Goal: Task Accomplishment & Management: Complete application form

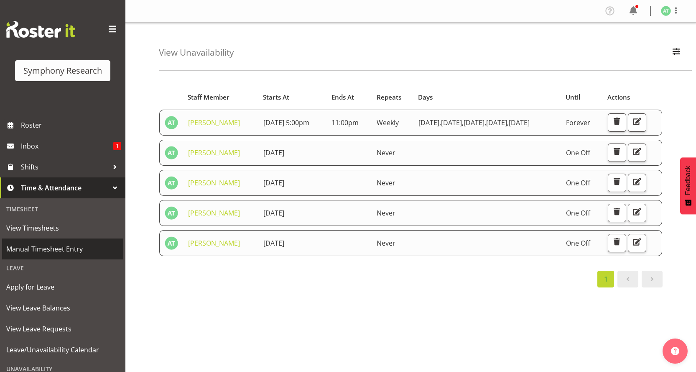
click at [66, 244] on span "Manual Timesheet Entry" at bounding box center [62, 248] width 113 height 13
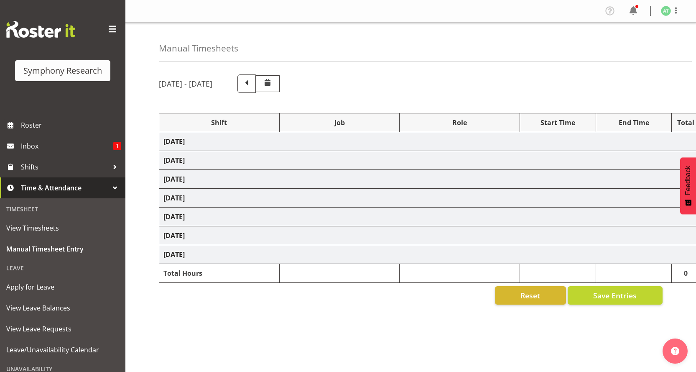
select select "26078"
select select "10731"
select select "26078"
select select "10731"
select select "47"
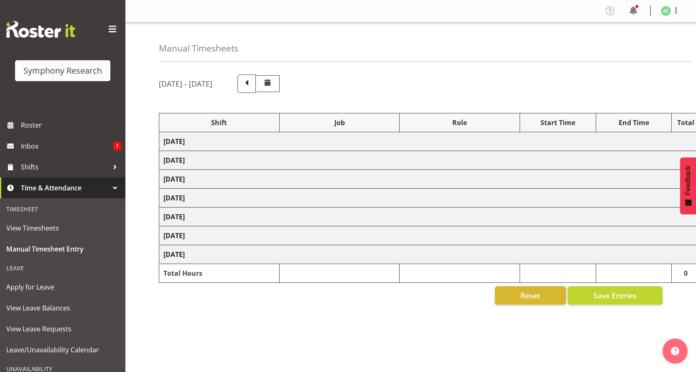
select select "26078"
select select "10731"
select select "47"
select select "26078"
select select "10499"
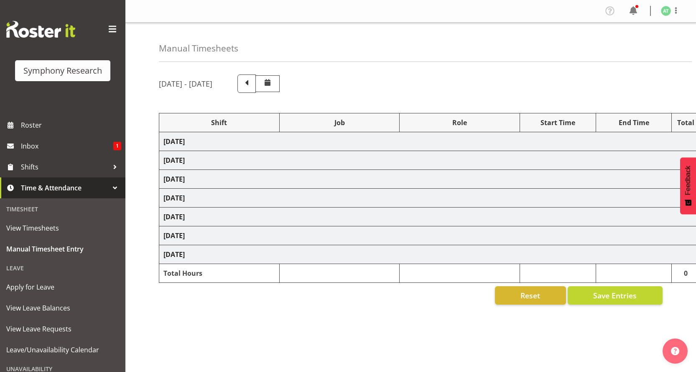
select select "47"
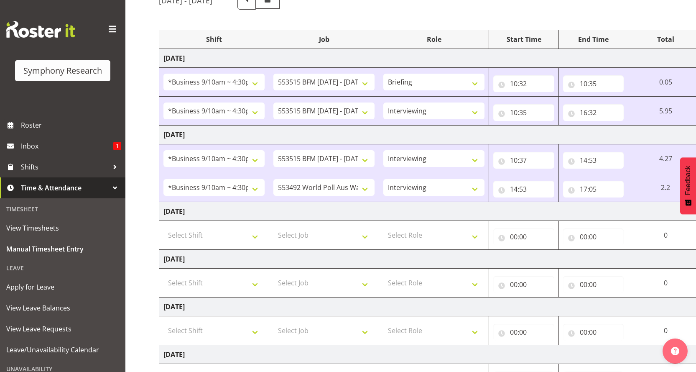
scroll to position [84, 0]
click at [257, 274] on select "Select Shift !!Weekend Residential (Roster IT Shift Label) *Business 9/10am ~ 4…" at bounding box center [213, 282] width 101 height 17
click at [260, 274] on select "Select Shift !!Weekend Residential (Roster IT Shift Label) *Business 9/10am ~ 4…" at bounding box center [213, 282] width 101 height 17
select select "26078"
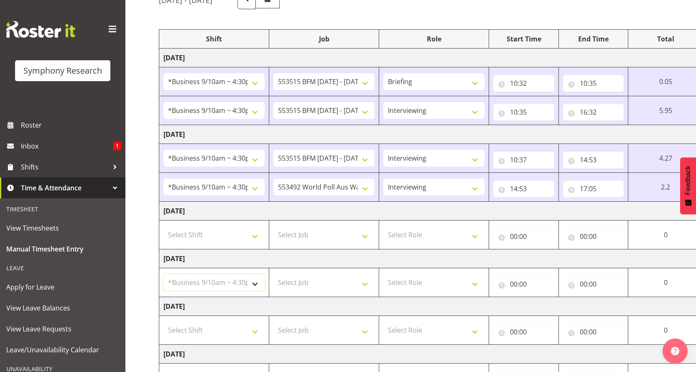
click at [163, 274] on select "Select Shift !!Weekend Residential (Roster IT Shift Label) *Business 9/10am ~ 4…" at bounding box center [213, 282] width 101 height 17
click at [374, 274] on select "Select Job 550060 IF Admin 553492 World Poll Aus Wave 2 Main 2025 553493 World …" at bounding box center [323, 282] width 101 height 17
select select "10499"
click at [277, 274] on select "Select Job 550060 IF Admin 553492 World Poll Aus Wave 2 Main 2025 553493 World …" at bounding box center [323, 282] width 101 height 17
click at [484, 274] on select "Select Role Briefing Interviewing" at bounding box center [433, 282] width 101 height 17
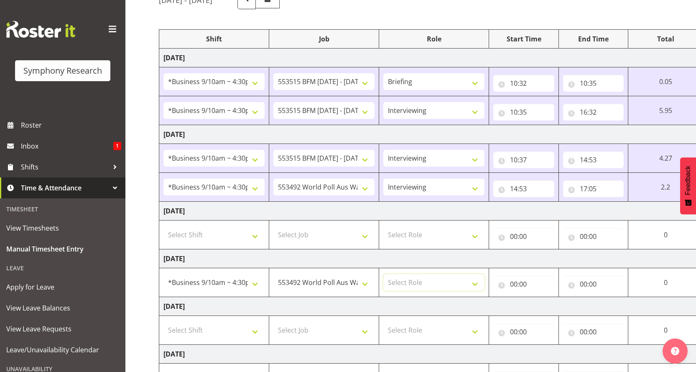
select select "47"
click at [390, 274] on select "Select Role Briefing Interviewing" at bounding box center [433, 282] width 101 height 17
click at [525, 275] on input "00:00" at bounding box center [523, 283] width 61 height 17
click at [560, 297] on select "00 01 02 03 04 05 06 07 08 09 10 11 12 13 14 15 16 17 18 19 20 21 22 23" at bounding box center [550, 305] width 19 height 17
select select "10"
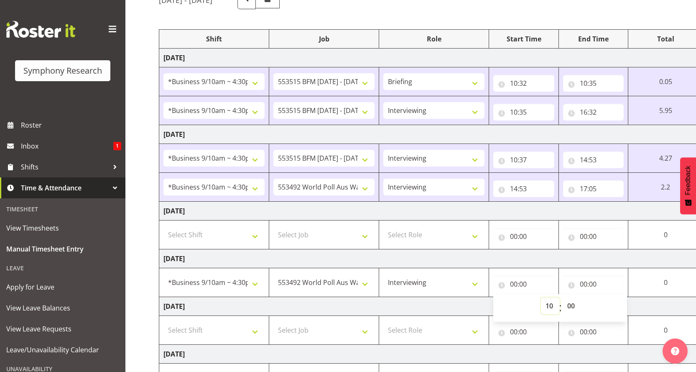
click at [560, 297] on select "00 01 02 03 04 05 06 07 08 09 10 11 12 13 14 15 16 17 18 19 20 21 22 23" at bounding box center [550, 305] width 19 height 17
type input "10:00"
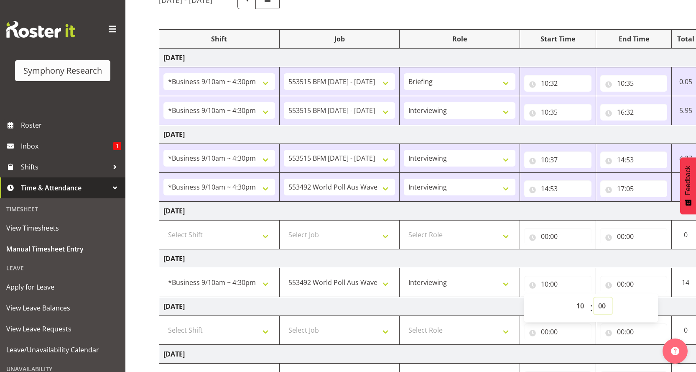
click at [599, 297] on select "00 01 02 03 04 05 06 07 08 09 10 11 12 13 14 15 16 17 18 19 20 21 22 23 24 25 2…" at bounding box center [603, 305] width 19 height 17
select select "35"
click at [594, 297] on select "00 01 02 03 04 05 06 07 08 09 10 11 12 13 14 15 16 17 18 19 20 21 22 23 24 25 2…" at bounding box center [603, 305] width 19 height 17
type input "10:35"
click at [601, 297] on select "00 01 02 03 04 05 06 07 08 09 10 11 12 13 14 15 16 17 18 19 20 21 22 23 24 25 2…" at bounding box center [603, 305] width 19 height 17
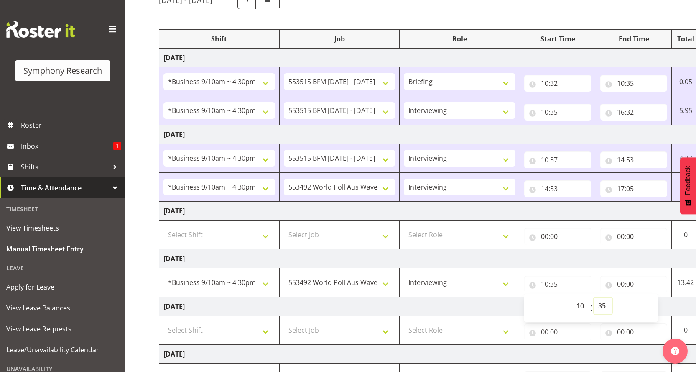
select select "30"
click at [594, 297] on select "00 01 02 03 04 05 06 07 08 09 10 11 12 13 14 15 16 17 18 19 20 21 22 23 24 25 2…" at bounding box center [603, 305] width 19 height 17
type input "10:30"
click at [619, 275] on input "00:00" at bounding box center [633, 283] width 67 height 17
drag, startPoint x: 661, startPoint y: 252, endPoint x: 645, endPoint y: 243, distance: 17.9
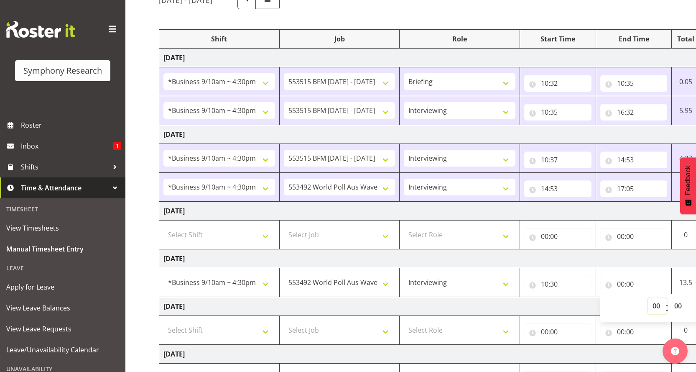
click at [661, 297] on select "00 01 02 03 04 05 06 07 08 09 10 11 12 13 14 15 16 17 18 19 20 21 22 23" at bounding box center [657, 305] width 19 height 17
select select "10"
click at [654, 297] on select "00 01 02 03 04 05 06 07 08 09 10 11 12 13 14 15 16 17 18 19 20 21 22 23" at bounding box center [657, 305] width 19 height 17
type input "10:00"
click at [677, 297] on select "00 01 02 03 04 05 06 07 08 09 10 11 12 13 14 15 16 17 18 19 20 21 22 23 24 25 2…" at bounding box center [679, 305] width 19 height 17
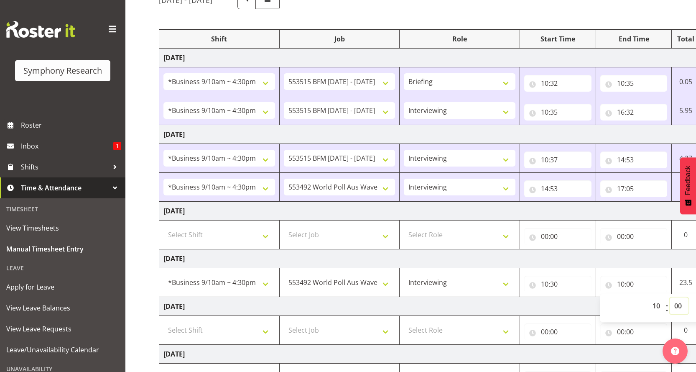
select select "35"
click at [670, 297] on select "00 01 02 03 04 05 06 07 08 09 10 11 12 13 14 15 16 17 18 19 20 21 22 23 24 25 2…" at bounding box center [679, 305] width 19 height 17
type input "10:35"
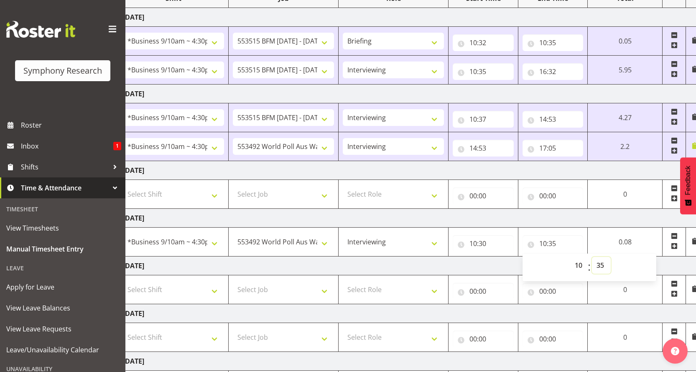
scroll to position [0, 48]
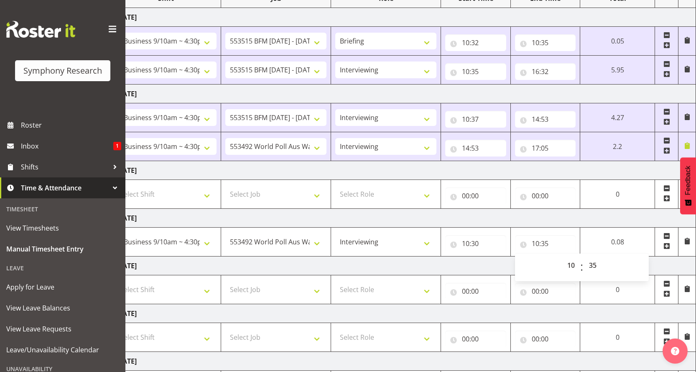
click at [669, 227] on td at bounding box center [666, 241] width 23 height 29
click at [668, 242] on span at bounding box center [666, 245] width 7 height 7
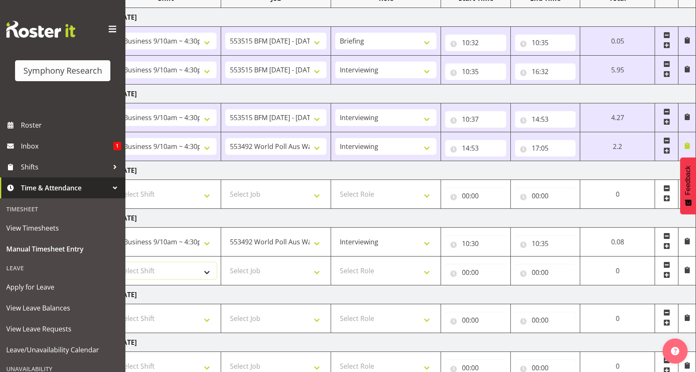
click at [212, 262] on select "Select Shift !!Weekend Residential (Roster IT Shift Label) *Business 9/10am ~ 4…" at bounding box center [165, 270] width 101 height 17
select select "26078"
click at [115, 262] on select "Select Shift !!Weekend Residential (Roster IT Shift Label) *Business 9/10am ~ 4…" at bounding box center [165, 270] width 101 height 17
click at [326, 262] on select "Select Job 550060 IF Admin 553492 World Poll Aus Wave 2 Main 2025 553493 World …" at bounding box center [275, 270] width 101 height 17
select select "10731"
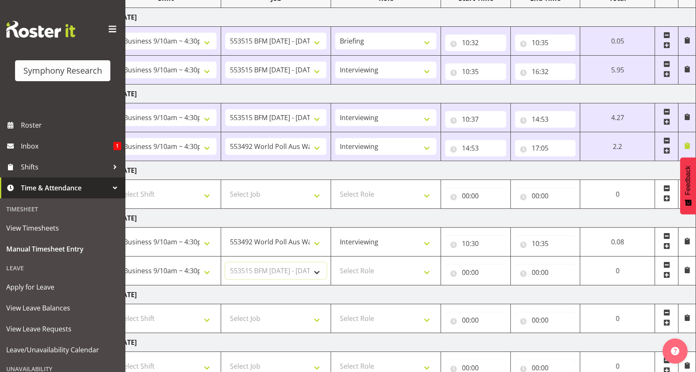
click at [229, 262] on select "Select Job 550060 IF Admin 553492 World Poll Aus Wave 2 Main 2025 553493 World …" at bounding box center [275, 270] width 101 height 17
click at [436, 262] on select "Select Role Briefing Interviewing" at bounding box center [385, 270] width 101 height 17
select select "297"
click at [342, 262] on select "Select Role Briefing Interviewing" at bounding box center [385, 270] width 101 height 17
click at [479, 264] on input "00:00" at bounding box center [475, 272] width 61 height 17
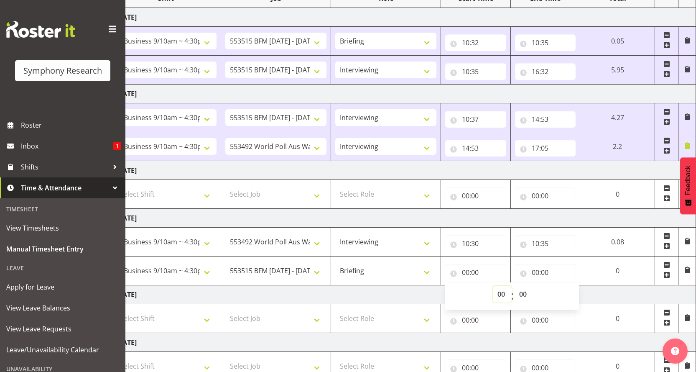
click at [512, 285] on select "00 01 02 03 04 05 06 07 08 09 10 11 12 13 14 15 16 17 18 19 20 21 22 23" at bounding box center [502, 293] width 19 height 17
select select "10"
click at [508, 285] on select "00 01 02 03 04 05 06 07 08 09 10 11 12 13 14 15 16 17 18 19 20 21 22 23" at bounding box center [502, 293] width 19 height 17
type input "10:00"
drag, startPoint x: 531, startPoint y: 236, endPoint x: 531, endPoint y: 228, distance: 8.4
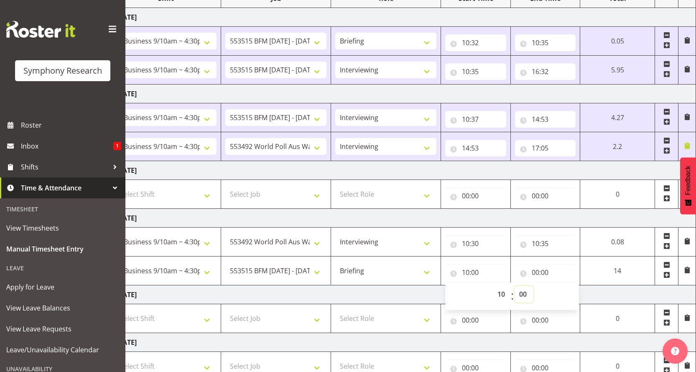
click at [531, 285] on select "00 01 02 03 04 05 06 07 08 09 10 11 12 13 14 15 16 17 18 19 20 21 22 23 24 25 2…" at bounding box center [524, 293] width 19 height 17
select select "35"
click at [533, 285] on select "00 01 02 03 04 05 06 07 08 09 10 11 12 13 14 15 16 17 18 19 20 21 22 23 24 25 2…" at bounding box center [524, 293] width 19 height 17
type input "10:35"
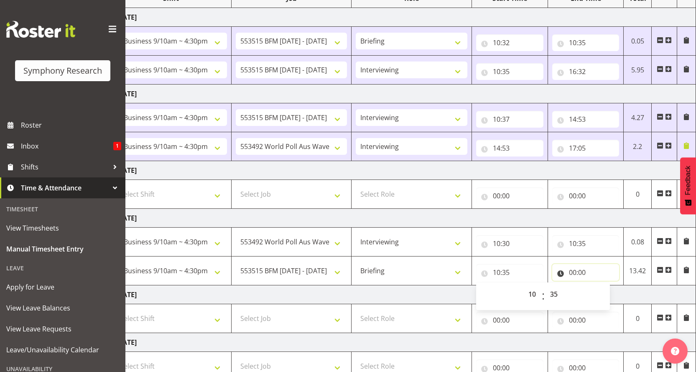
click at [571, 264] on input "00:00" at bounding box center [585, 272] width 67 height 17
click at [610, 285] on select "00 01 02 03 04 05 06 07 08 09 10 11 12 13 14 15 16 17 18 19 20 21 22 23" at bounding box center [609, 293] width 19 height 17
select select "10"
click at [606, 285] on select "00 01 02 03 04 05 06 07 08 09 10 11 12 13 14 15 16 17 18 19 20 21 22 23" at bounding box center [609, 293] width 19 height 17
type input "10:00"
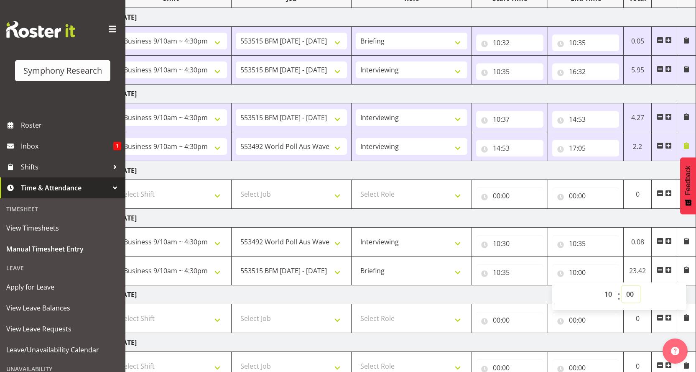
click at [629, 285] on select "00 01 02 03 04 05 06 07 08 09 10 11 12 13 14 15 16 17 18 19 20 21 22 23 24 25 2…" at bounding box center [631, 293] width 19 height 17
select select "40"
click at [622, 285] on select "00 01 02 03 04 05 06 07 08 09 10 11 12 13 14 15 16 17 18 19 20 21 22 23 24 25 2…" at bounding box center [631, 293] width 19 height 17
type input "10:40"
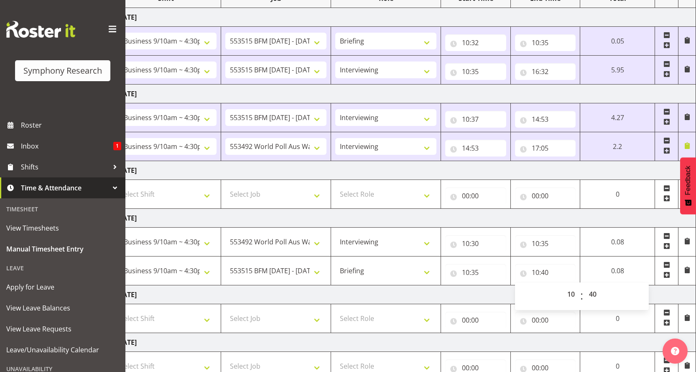
click at [670, 271] on span at bounding box center [666, 274] width 7 height 7
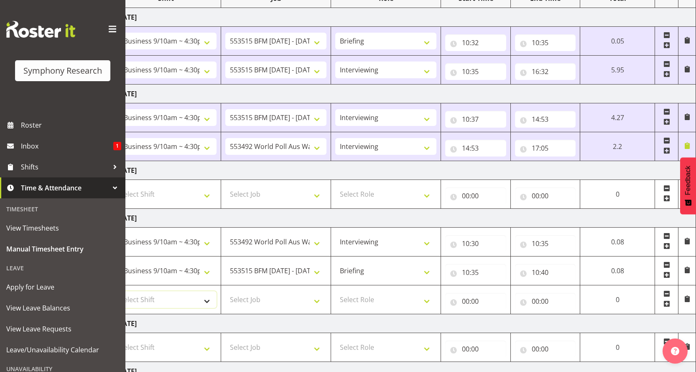
drag, startPoint x: 214, startPoint y: 241, endPoint x: 198, endPoint y: 235, distance: 16.9
click at [214, 291] on select "Select Shift !!Weekend Residential (Roster IT Shift Label) *Business 9/10am ~ 4…" at bounding box center [165, 299] width 101 height 17
select select "26078"
click at [115, 291] on select "Select Shift !!Weekend Residential (Roster IT Shift Label) *Business 9/10am ~ 4…" at bounding box center [165, 299] width 101 height 17
drag, startPoint x: 326, startPoint y: 240, endPoint x: 320, endPoint y: 238, distance: 6.6
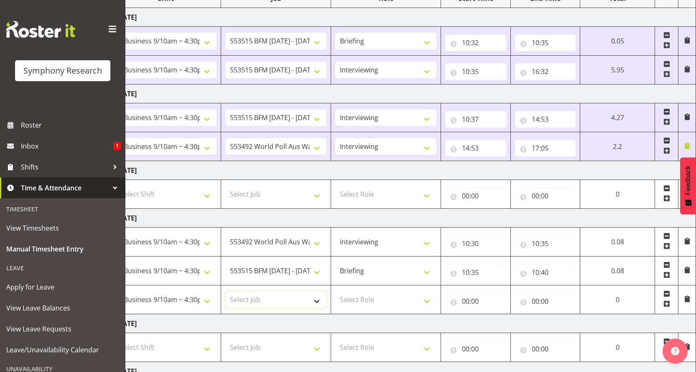
click at [326, 291] on select "Select Job 550060 IF Admin 553492 World Poll Aus Wave 2 Main 2025 553493 World …" at bounding box center [275, 299] width 101 height 17
select select "10731"
click at [229, 291] on select "Select Job 550060 IF Admin 553492 World Poll Aus Wave 2 Main 2025 553493 World …" at bounding box center [275, 299] width 101 height 17
drag, startPoint x: 442, startPoint y: 242, endPoint x: 392, endPoint y: 246, distance: 49.5
click at [436, 291] on select "Select Role Briefing Interviewing" at bounding box center [385, 299] width 101 height 17
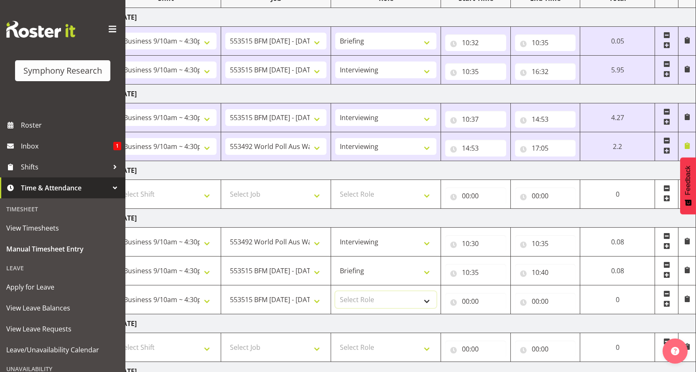
select select "47"
click at [342, 291] on select "Select Role Briefing Interviewing" at bounding box center [385, 299] width 101 height 17
click at [471, 293] on input "00:00" at bounding box center [475, 301] width 61 height 17
drag, startPoint x: 513, startPoint y: 261, endPoint x: 515, endPoint y: 255, distance: 6.2
click at [512, 314] on select "00 01 02 03 04 05 06 07 08 09 10 11 12 13 14 15 16 17 18 19 20 21 22 23" at bounding box center [502, 322] width 19 height 17
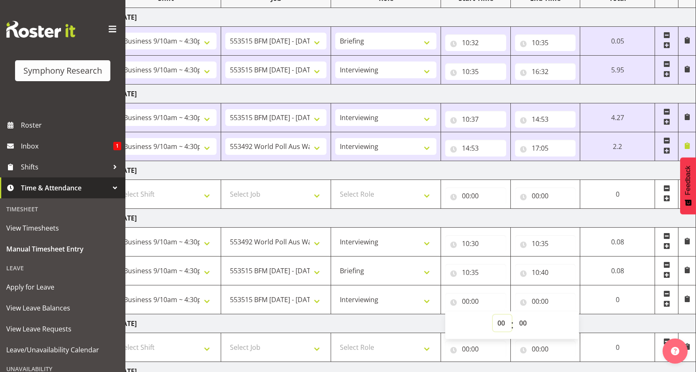
select select "10"
click at [512, 314] on select "00 01 02 03 04 05 06 07 08 09 10 11 12 13 14 15 16 17 18 19 20 21 22 23" at bounding box center [502, 322] width 19 height 17
type input "10:00"
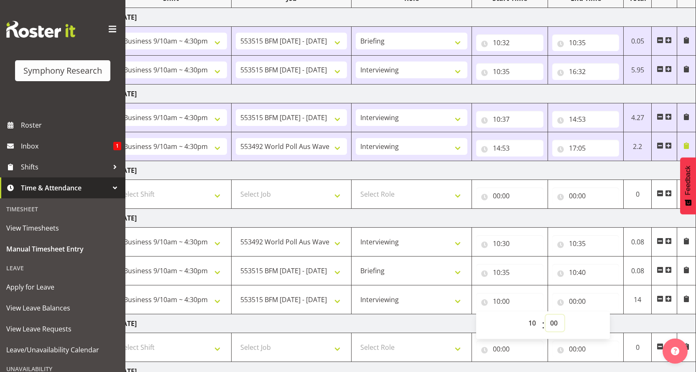
click at [553, 314] on select "00 01 02 03 04 05 06 07 08 09 10 11 12 13 14 15 16 17 18 19 20 21 22 23 24 25 2…" at bounding box center [554, 322] width 19 height 17
select select "40"
click at [546, 314] on select "00 01 02 03 04 05 06 07 08 09 10 11 12 13 14 15 16 17 18 19 20 21 22 23 24 25 2…" at bounding box center [554, 322] width 19 height 17
type input "10:40"
click at [572, 293] on input "00:00" at bounding box center [585, 301] width 67 height 17
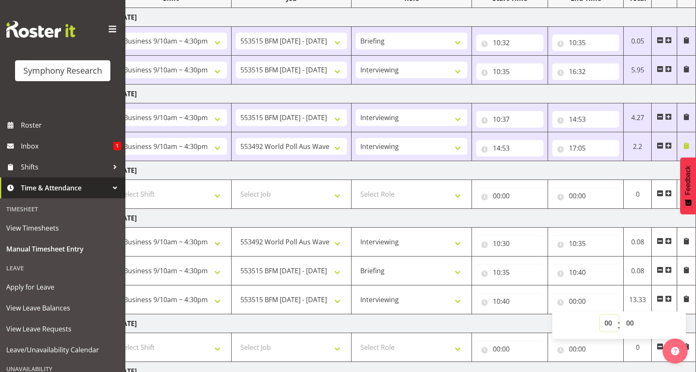
click at [616, 314] on select "00 01 02 03 04 05 06 07 08 09 10 11 12 13 14 15 16 17 18 19 20 21 22 23" at bounding box center [609, 322] width 19 height 17
select select "16"
click at [606, 314] on select "00 01 02 03 04 05 06 07 08 09 10 11 12 13 14 15 16 17 18 19 20 21 22 23" at bounding box center [609, 322] width 19 height 17
type input "16:00"
drag, startPoint x: 626, startPoint y: 260, endPoint x: 629, endPoint y: 255, distance: 6.6
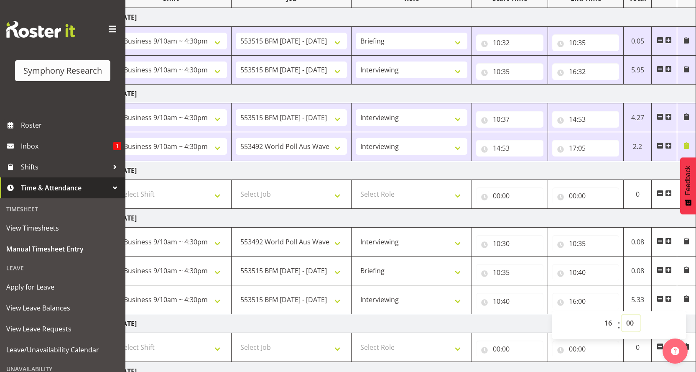
click at [626, 314] on select "00 01 02 03 04 05 06 07 08 09 10 11 12 13 14 15 16 17 18 19 20 21 22 23 24 25 2…" at bounding box center [631, 322] width 19 height 17
select select "31"
click at [622, 314] on select "00 01 02 03 04 05 06 07 08 09 10 11 12 13 14 15 16 17 18 19 20 21 22 23 24 25 2…" at bounding box center [631, 322] width 19 height 17
type input "16:31"
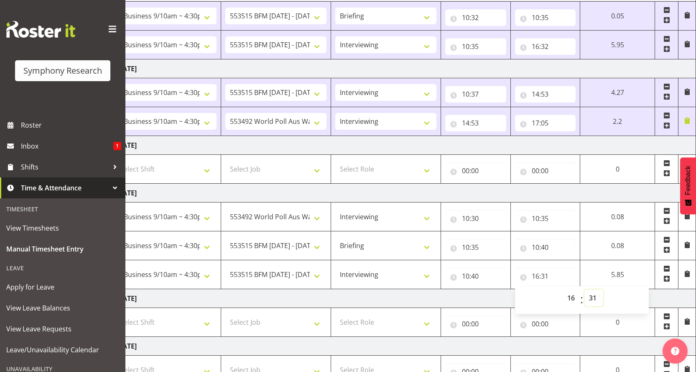
scroll to position [173, 0]
